Goal: Purchase product/service

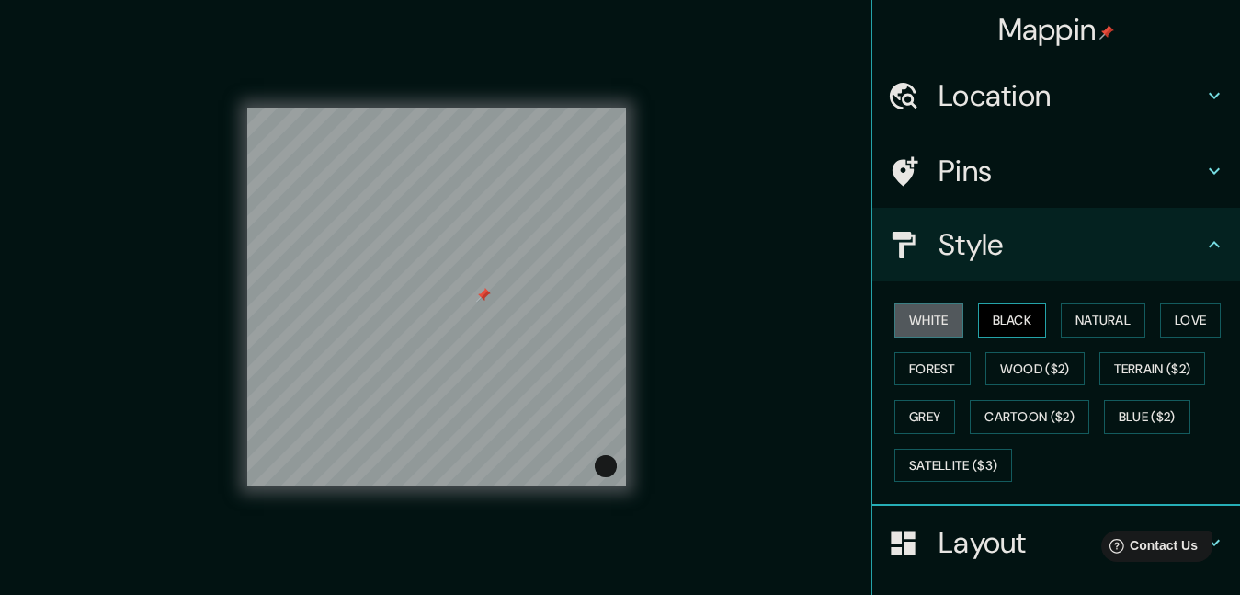
scroll to position [66, 0]
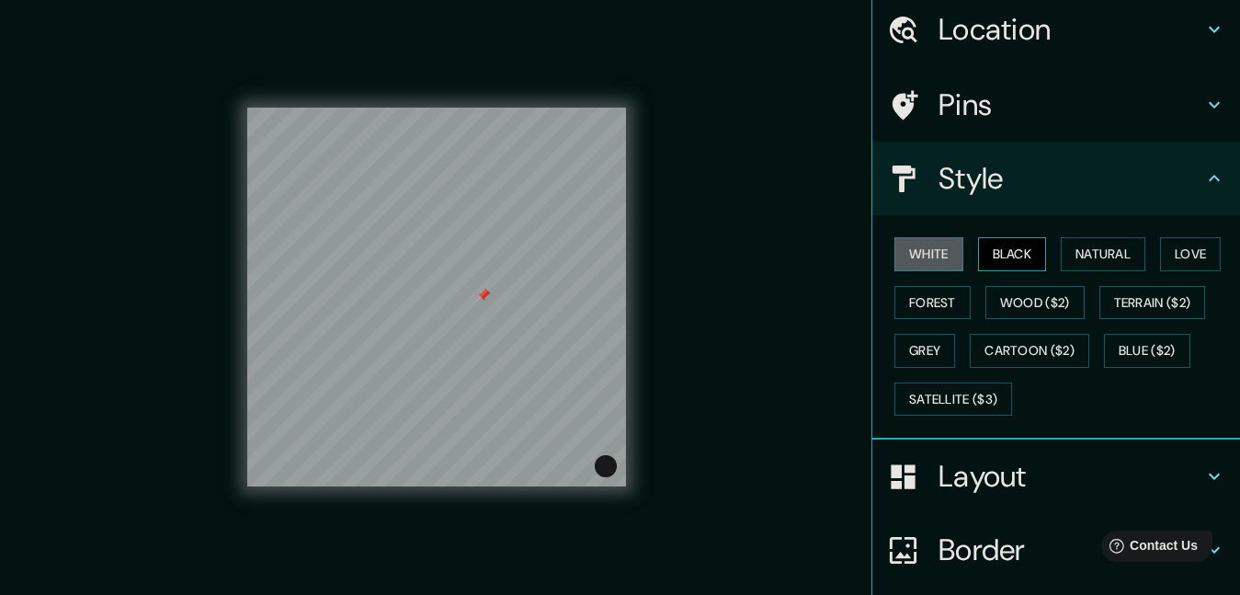
click at [987, 248] on button "Black" at bounding box center [1012, 254] width 69 height 34
click at [1072, 259] on button "Natural" at bounding box center [1103, 254] width 85 height 34
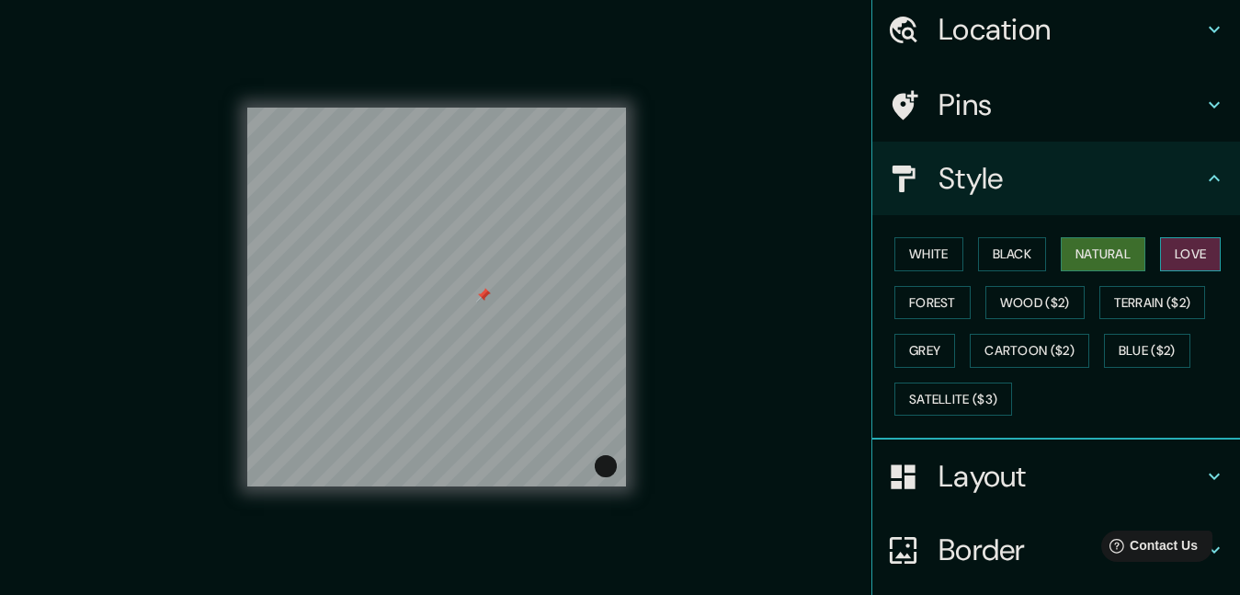
click at [1160, 255] on button "Love" at bounding box center [1190, 254] width 61 height 34
click at [912, 297] on button "Forest" at bounding box center [933, 303] width 76 height 34
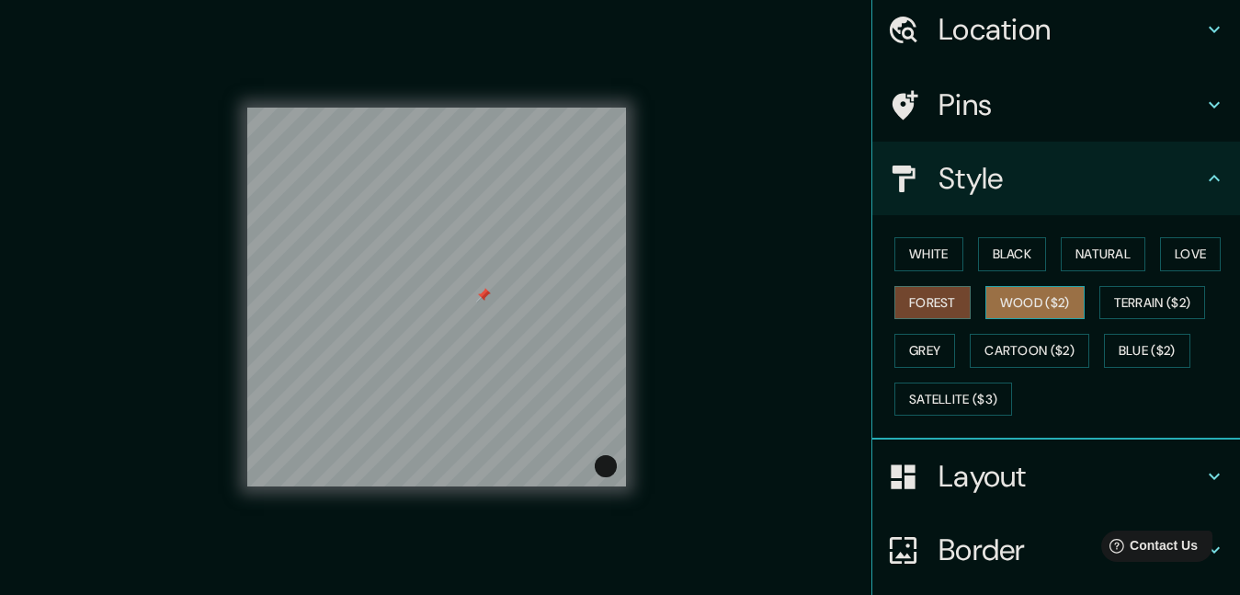
click at [990, 311] on button "Wood ($2)" at bounding box center [1035, 303] width 99 height 34
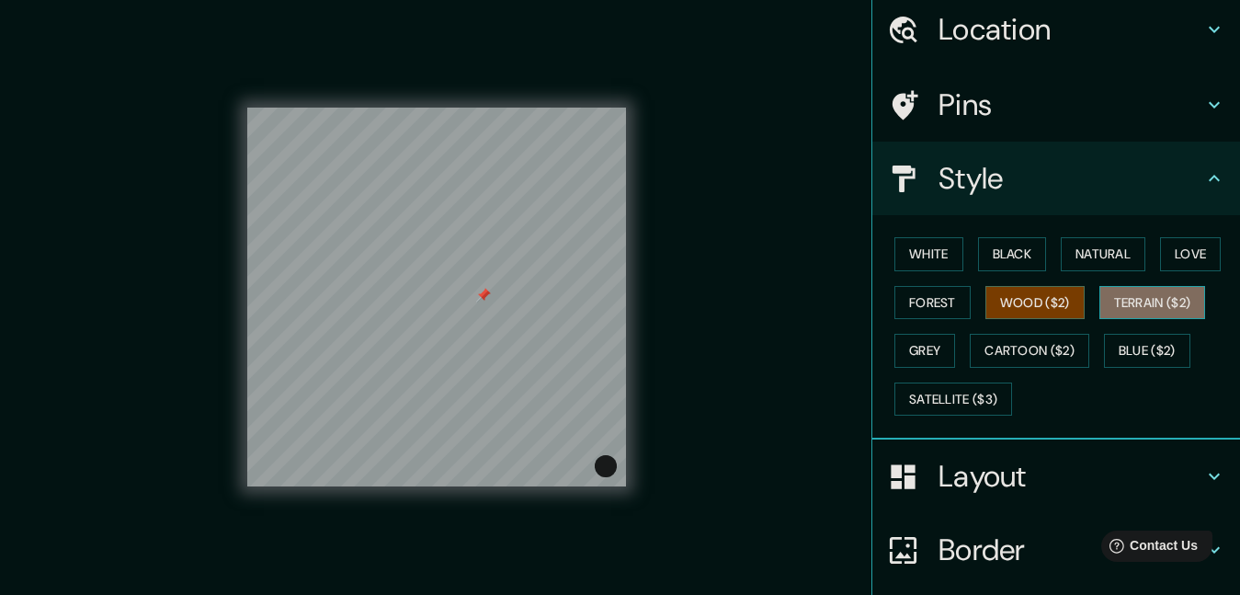
click at [1111, 305] on button "Terrain ($2)" at bounding box center [1153, 303] width 107 height 34
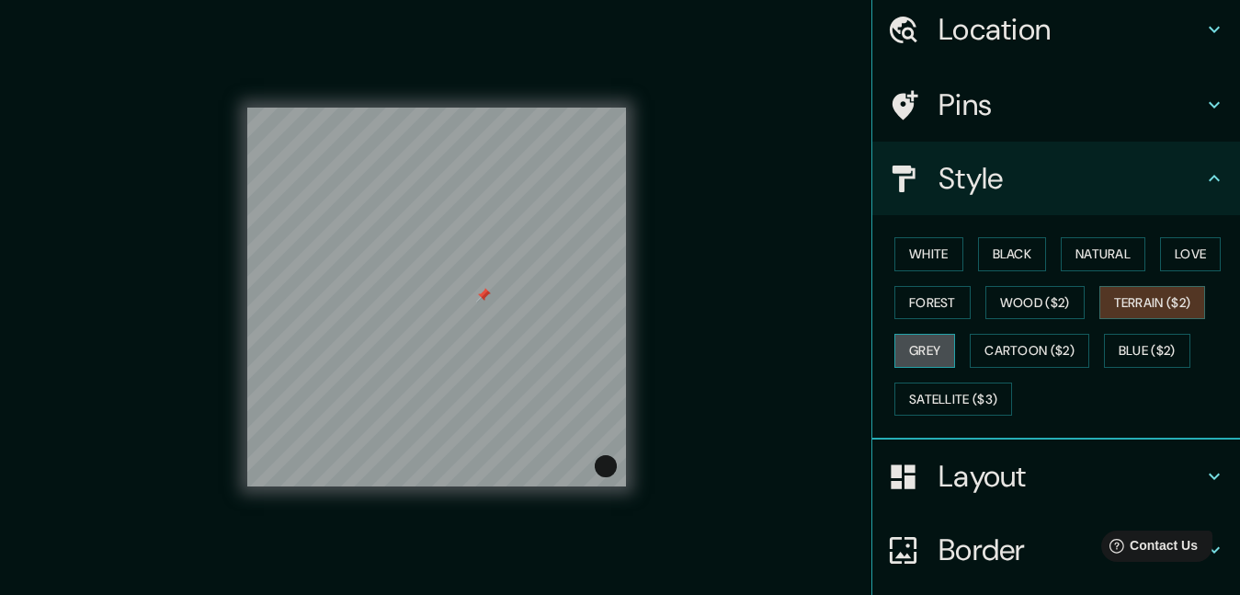
click at [922, 352] on button "Grey" at bounding box center [925, 351] width 61 height 34
click at [1162, 300] on button "Terrain ($2)" at bounding box center [1153, 303] width 107 height 34
click at [898, 358] on button "Grey" at bounding box center [925, 351] width 61 height 34
click at [1014, 346] on button "Cartoon ($2)" at bounding box center [1030, 351] width 120 height 34
